Goal: Find specific page/section: Find specific page/section

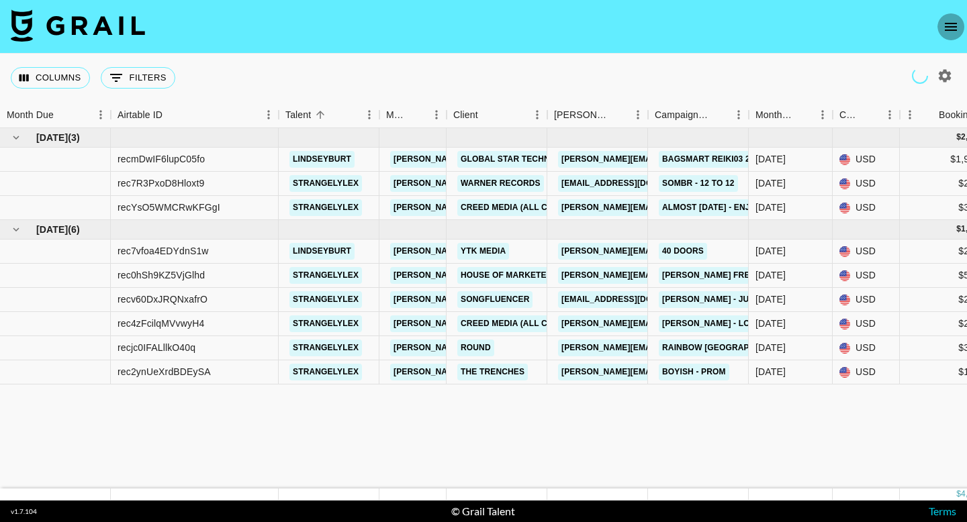
click at [954, 20] on icon "open drawer" at bounding box center [950, 27] width 16 height 16
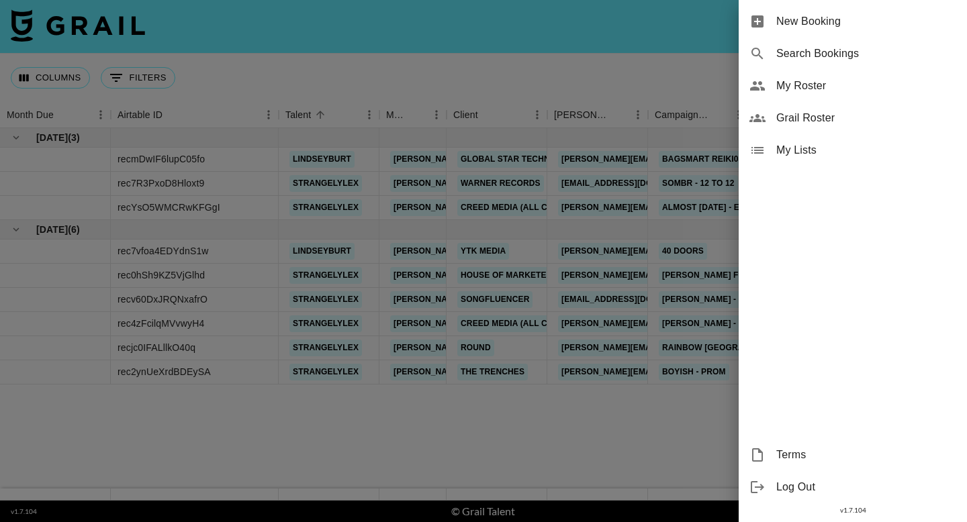
click at [806, 118] on span "Grail Roster" at bounding box center [866, 118] width 180 height 16
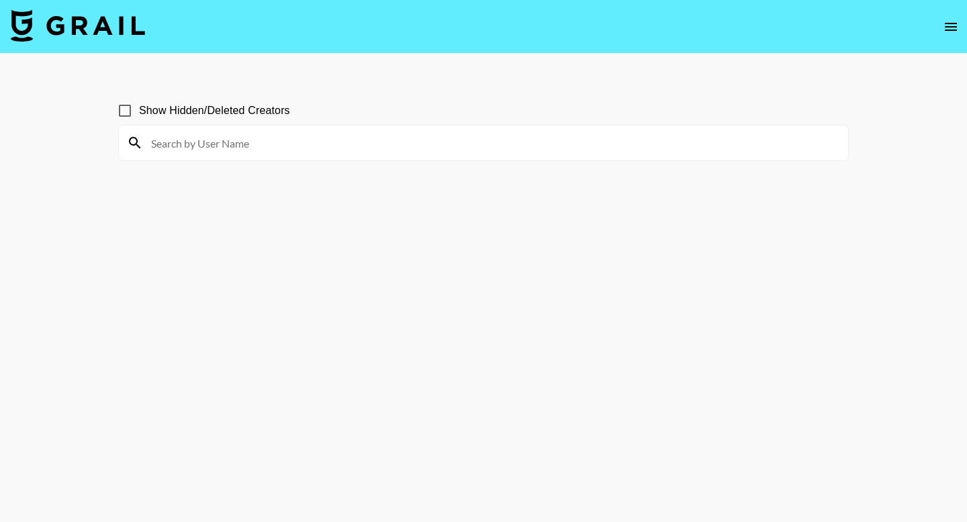
click at [350, 136] on input at bounding box center [491, 142] width 697 height 21
click at [323, 146] on input "[PERSON_NAME]" at bounding box center [491, 142] width 697 height 21
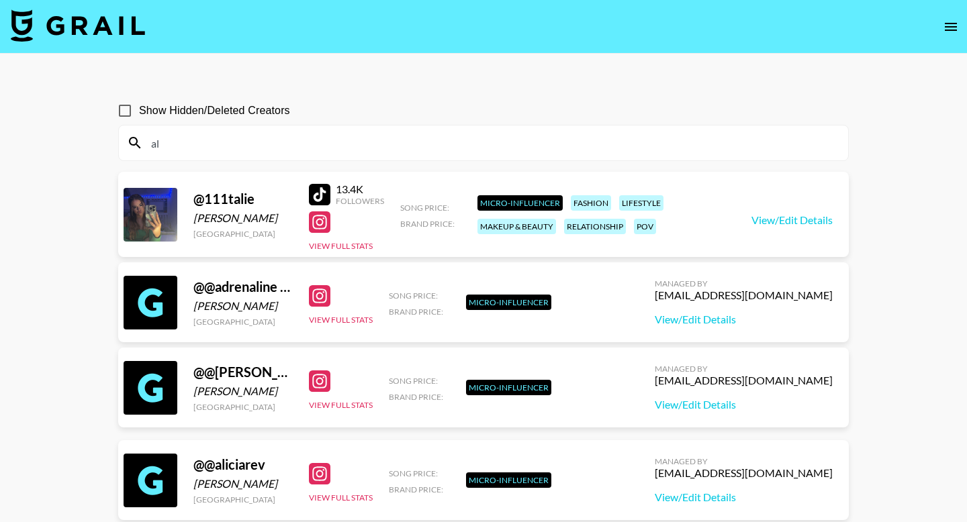
type input "a"
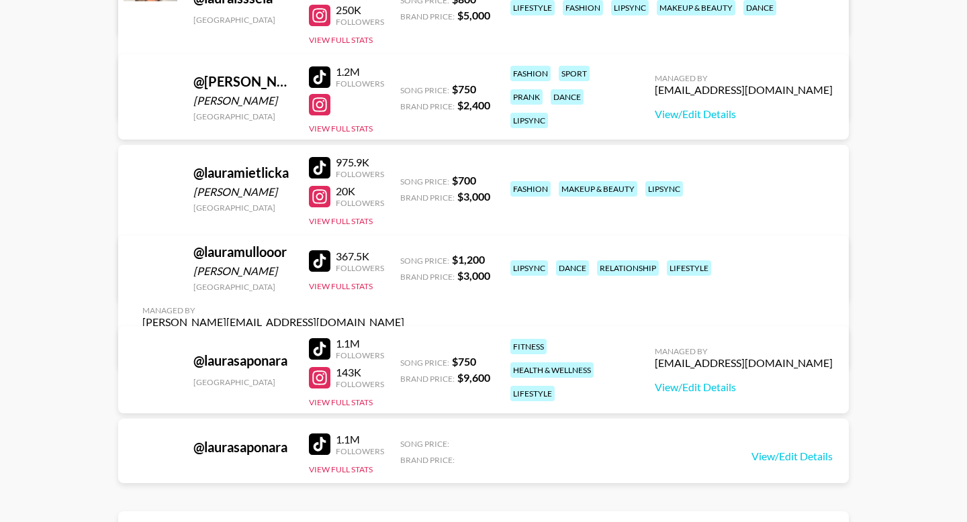
scroll to position [754, 0]
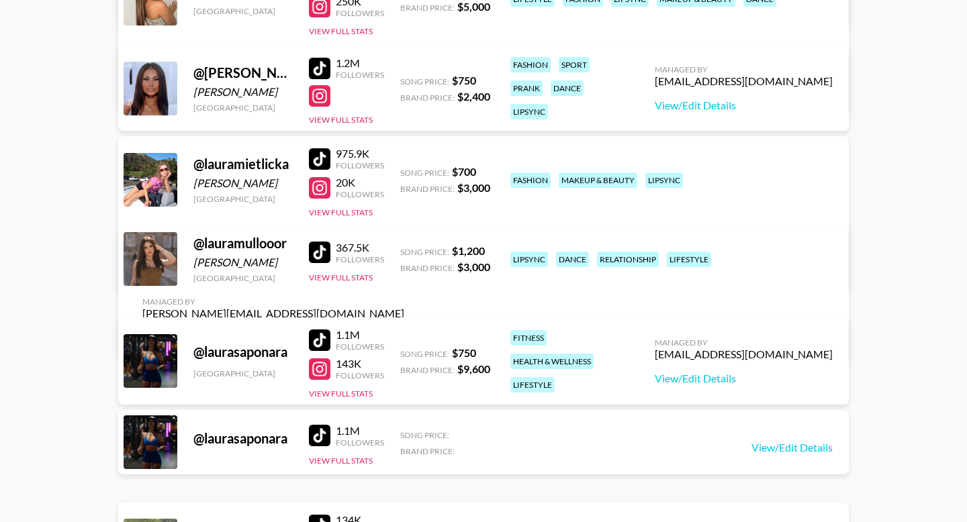
type input "[PERSON_NAME]"
drag, startPoint x: 290, startPoint y: 166, endPoint x: 203, endPoint y: 167, distance: 86.6
click at [203, 167] on div "@ lauramietlicka" at bounding box center [242, 164] width 99 height 17
copy div "lauramietlicka"
